Goal: Book appointment/travel/reservation

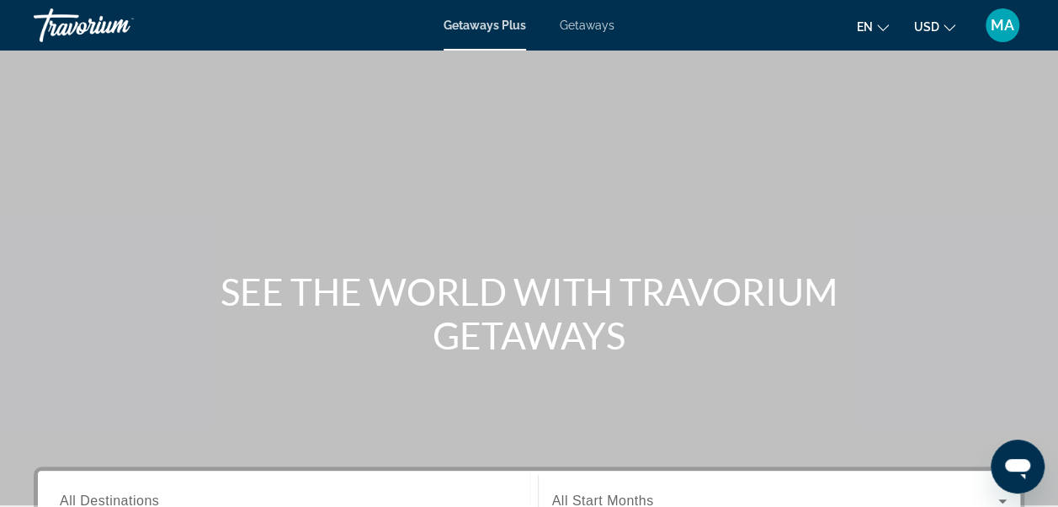
click at [592, 25] on span "Getaways" at bounding box center [587, 25] width 55 height 13
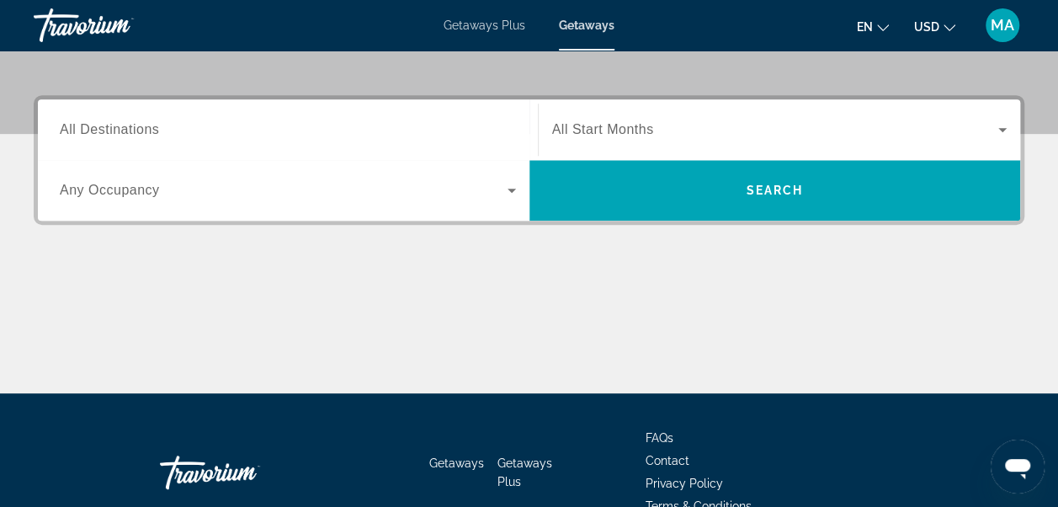
scroll to position [374, 0]
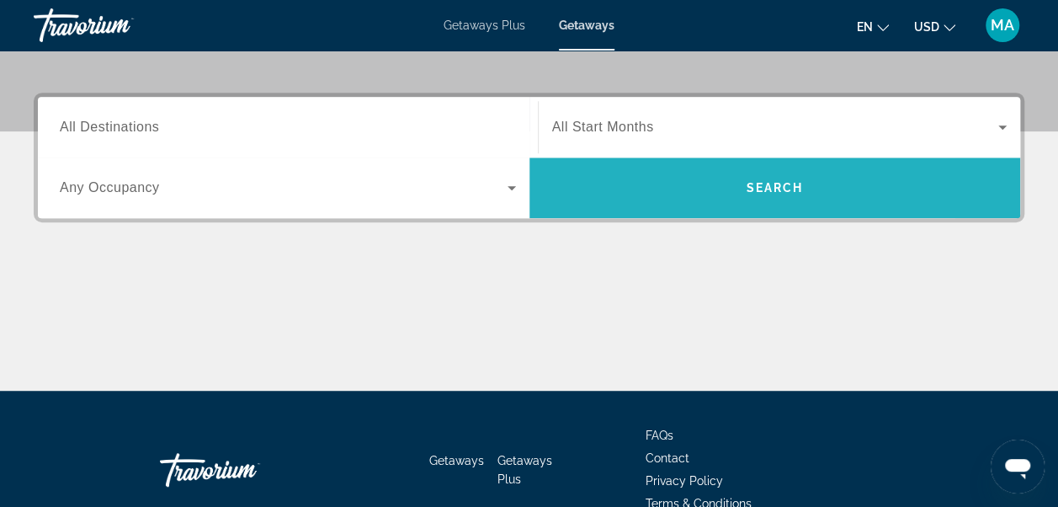
click at [776, 186] on span "Search" at bounding box center [774, 187] width 57 height 13
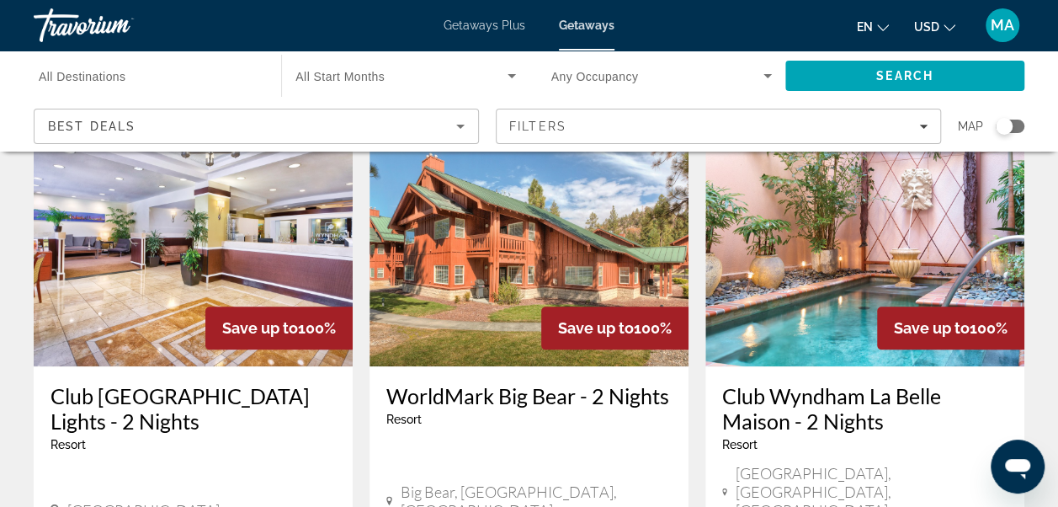
scroll to position [770, 0]
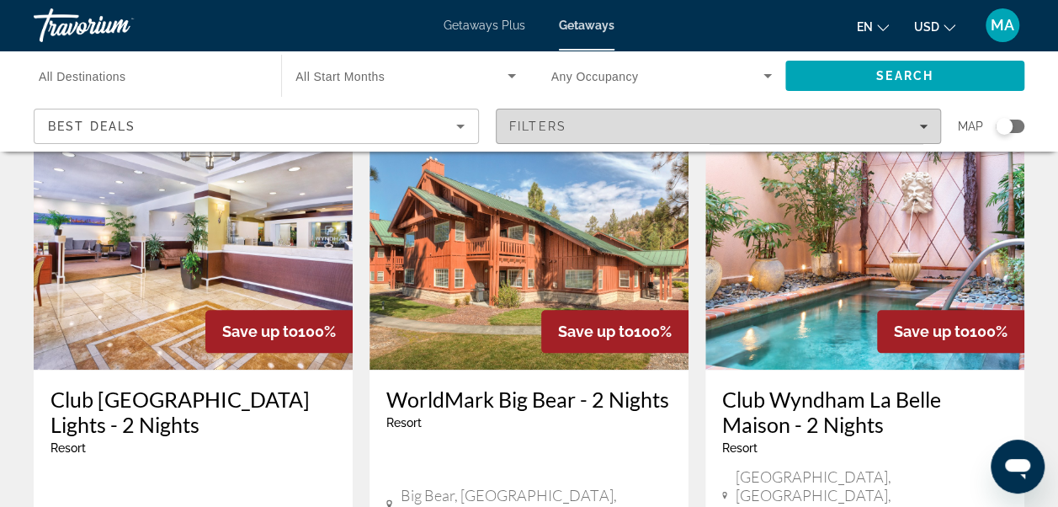
click at [925, 130] on div "Filters" at bounding box center [718, 126] width 418 height 13
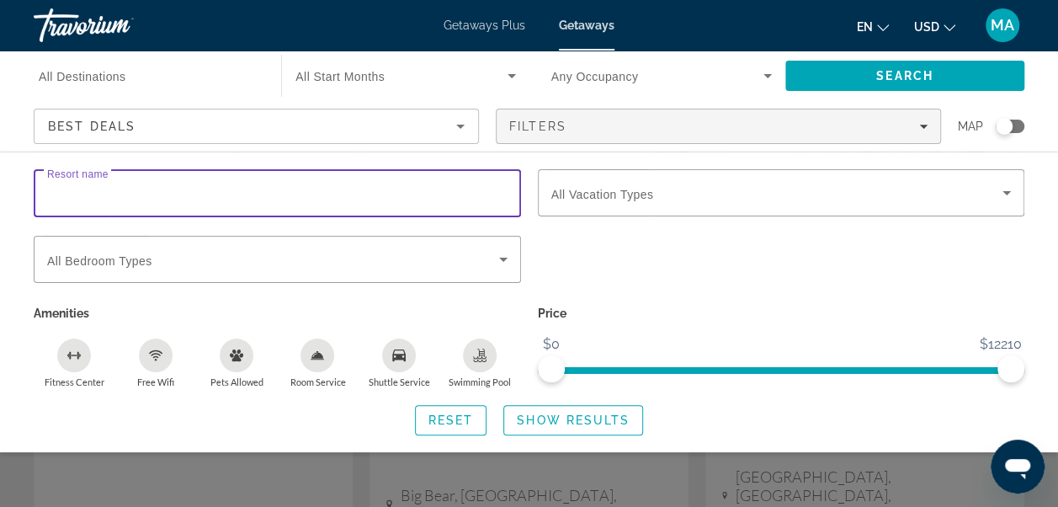
click at [322, 198] on input "Resort name" at bounding box center [277, 193] width 460 height 20
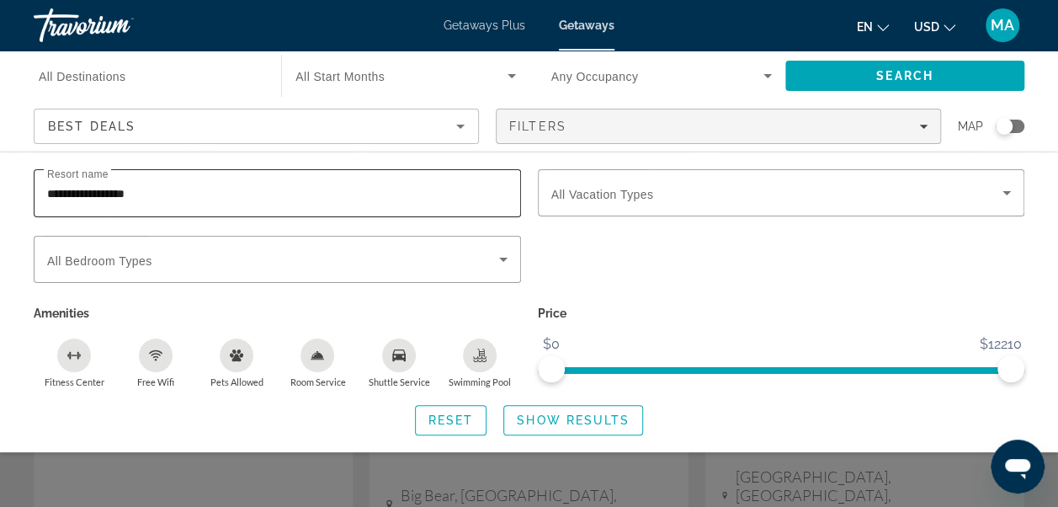
click at [294, 204] on div "**********" at bounding box center [277, 193] width 460 height 48
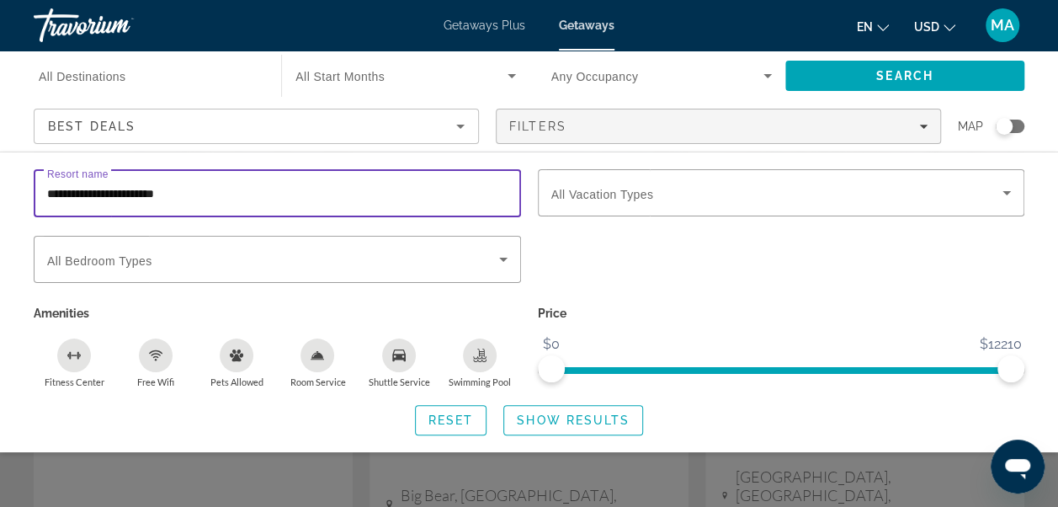
type input "**********"
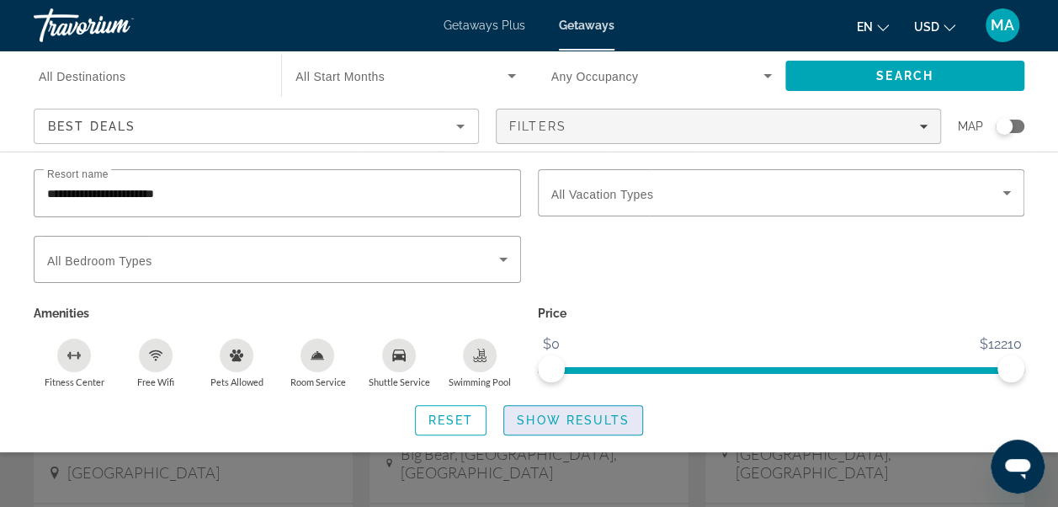
click at [583, 416] on span "Show Results" at bounding box center [573, 419] width 113 height 13
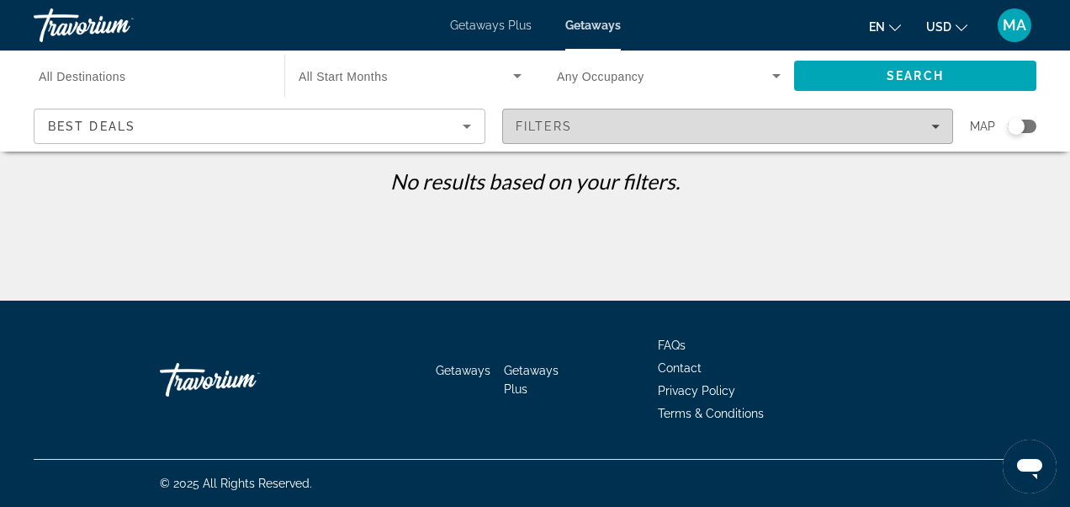
click at [928, 122] on div "Filters" at bounding box center [728, 126] width 425 height 13
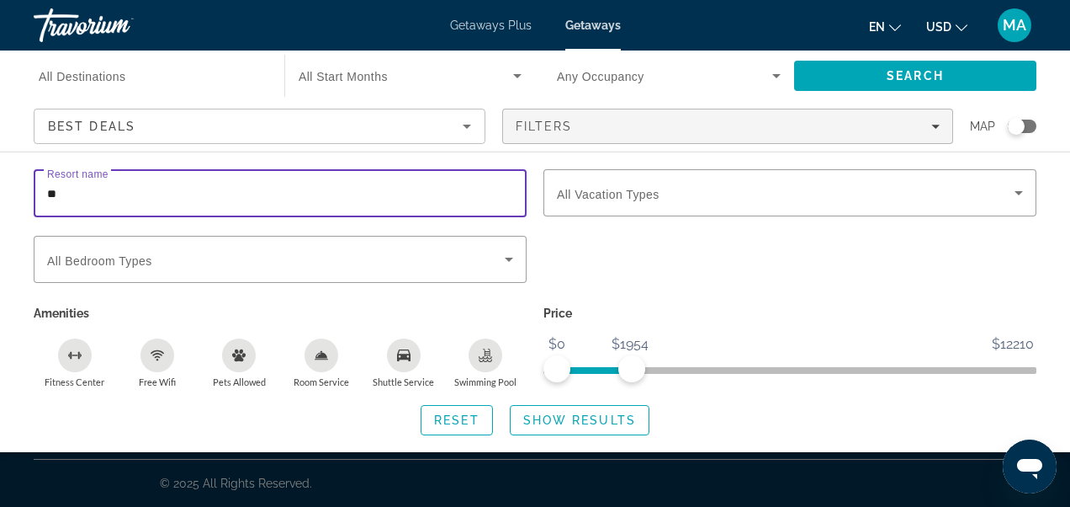
type input "*"
type input "*********"
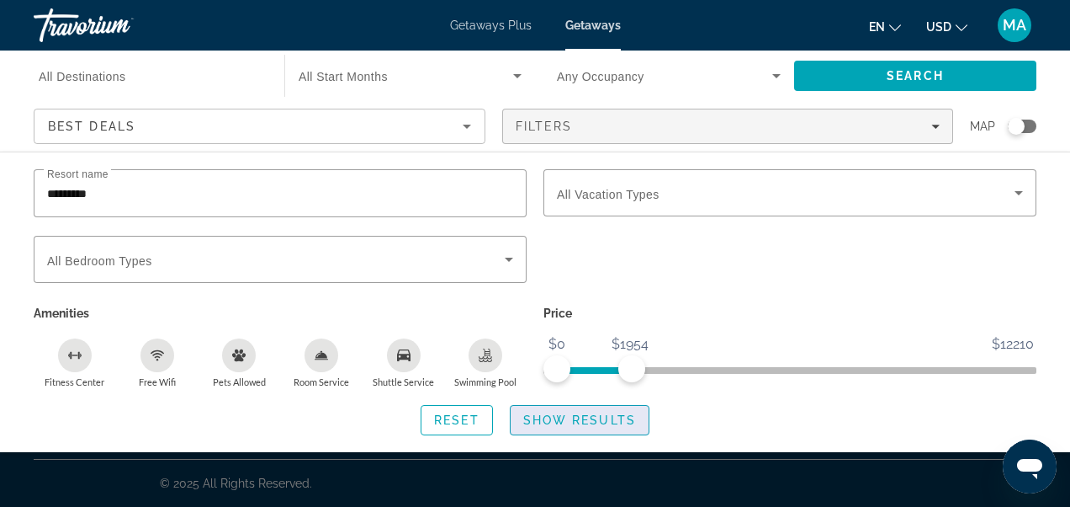
click at [603, 425] on span "Show Results" at bounding box center [579, 419] width 113 height 13
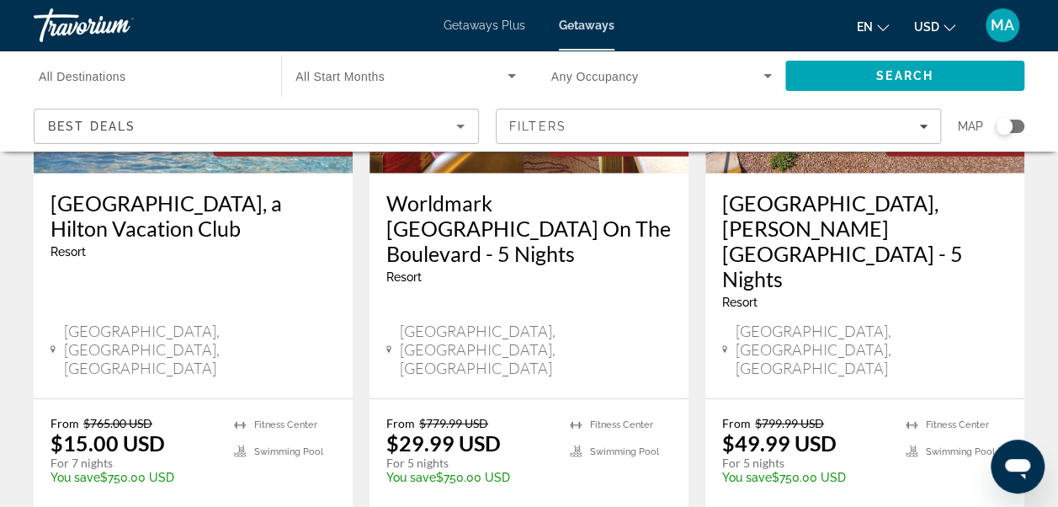
scroll to position [2308, 0]
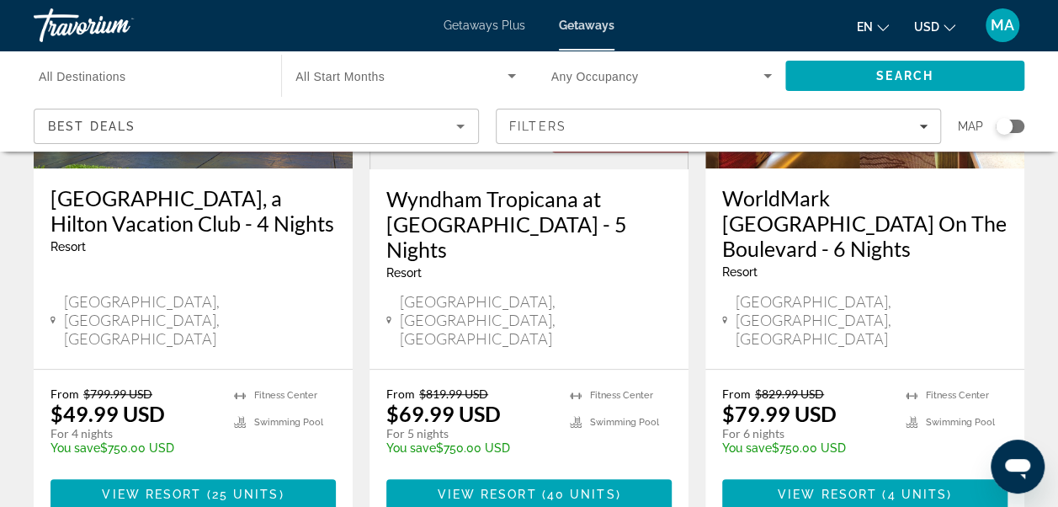
scroll to position [311, 0]
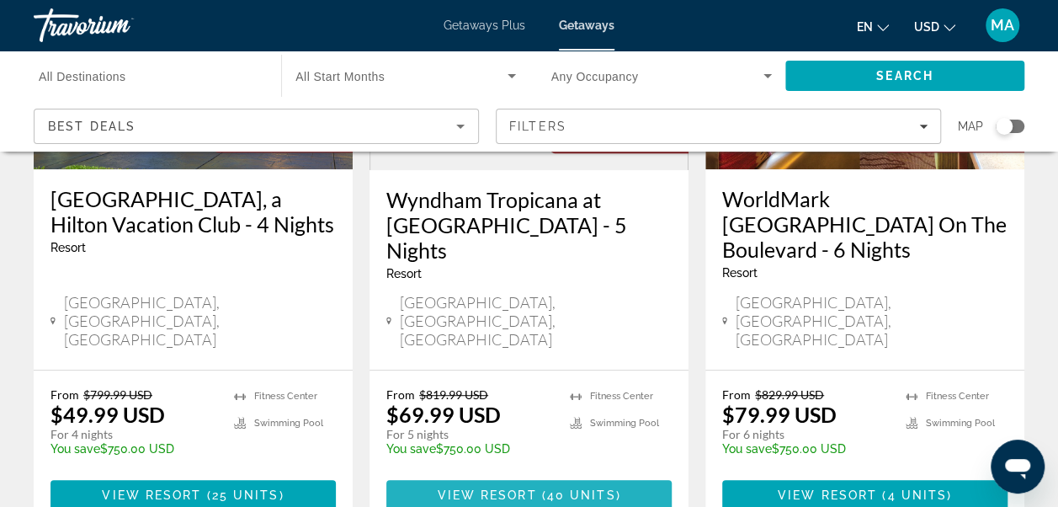
click at [499, 488] on span "View Resort" at bounding box center [486, 494] width 99 height 13
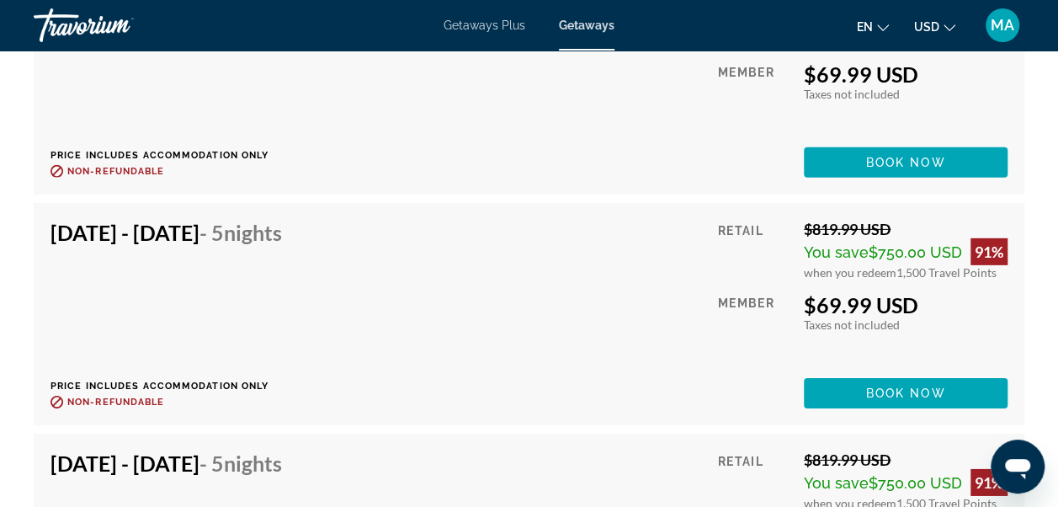
scroll to position [2488, 0]
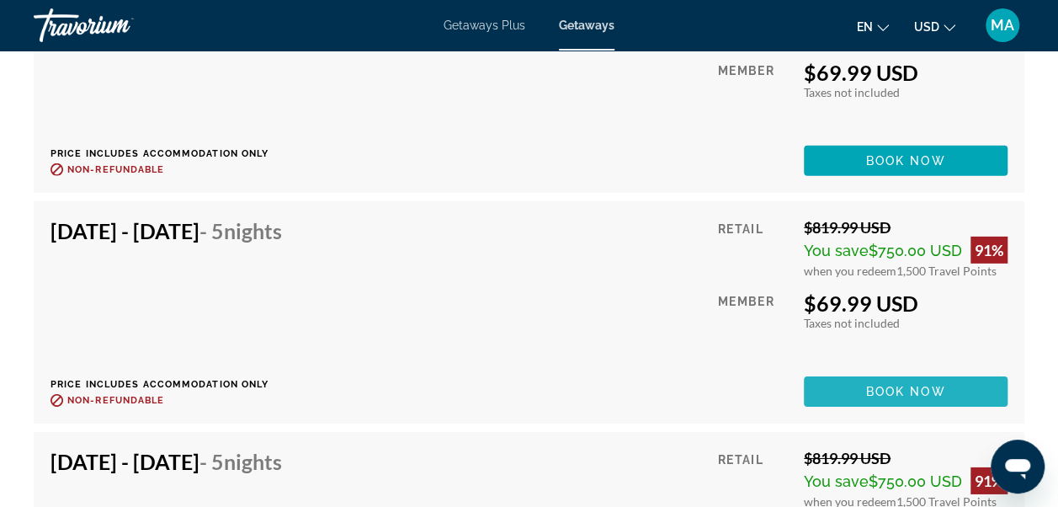
click at [921, 389] on span "Book now" at bounding box center [906, 391] width 80 height 13
